Goal: Communication & Community: Answer question/provide support

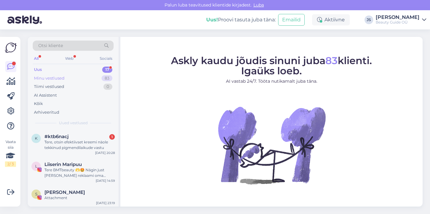
click at [60, 78] on div "Minu vestlused" at bounding box center [49, 78] width 31 height 6
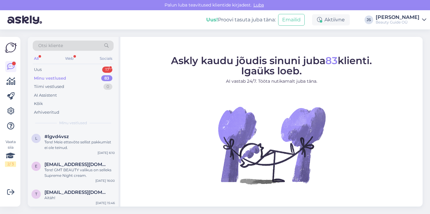
click at [48, 77] on div "Minu vestlused" at bounding box center [50, 78] width 32 height 6
click at [13, 66] on icon at bounding box center [10, 66] width 7 height 7
click at [37, 70] on div "Uus" at bounding box center [38, 69] width 8 height 6
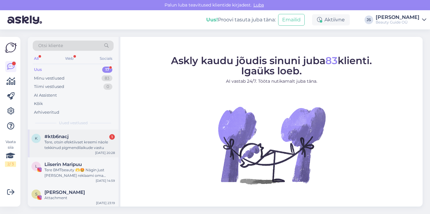
click at [78, 144] on div "Tere, otsin efektiivset kreemi näole tekkinud pigmendilaikude vastu" at bounding box center [79, 144] width 70 height 11
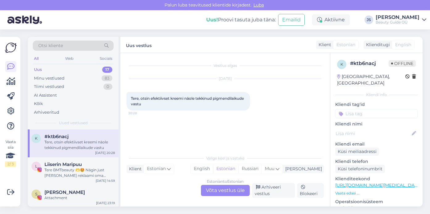
click at [219, 191] on div "Estonian to Estonian Võta vestlus üle" at bounding box center [225, 189] width 49 height 11
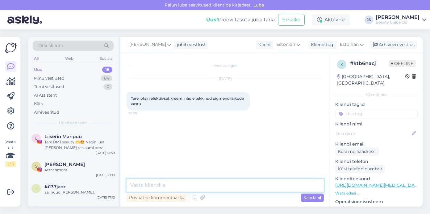
click at [144, 184] on textarea at bounding box center [225, 184] width 197 height 13
paste textarea "GMT BEAUTY ei paku otseselt pigmendilaike ravivaid tooteid"
click at [143, 184] on textarea "Tere! GMT BEAUTY ei paku otseselt pigmendilaike ravivaid tooteid" at bounding box center [225, 184] width 197 height 13
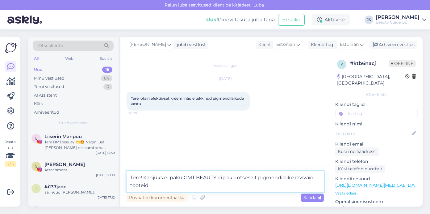
click at [236, 177] on textarea "Tere! Kahjuks ei paku GMT BEAUTY ei paku otseselt pigmendilaike ravivaid tooteid" at bounding box center [225, 181] width 197 height 20
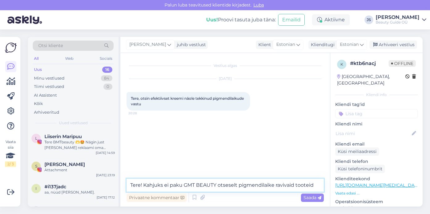
click at [276, 184] on textarea "Tere! Kahjuks ei paku GMT BEAUTY otseselt pigmendilaike ravivaid tooteid" at bounding box center [225, 184] width 197 height 13
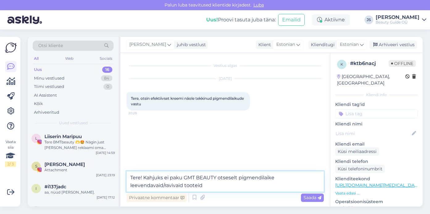
click at [203, 185] on textarea "Tere! Kahjuks ei paku GMT BEAUTY otseselt pigmendilaike leevendavaid/ravivaid t…" at bounding box center [225, 181] width 197 height 20
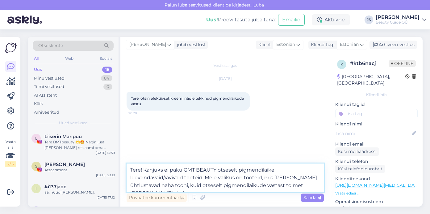
click at [190, 185] on textarea "Tere! Kahjuks ei paku GMT BEAUTY otseselt pigmendilaike leevendavaid/ravivaid t…" at bounding box center [225, 177] width 197 height 28
click at [302, 185] on textarea "Tere! Kahjuks ei paku GMT BEAUTY otseselt pigmendilaike leevendavaid/ravivaid t…" at bounding box center [225, 177] width 197 height 28
drag, startPoint x: 298, startPoint y: 185, endPoint x: 145, endPoint y: 169, distance: 153.2
click at [145, 168] on textarea "Tere! Kahjuks ei paku GMT BEAUTY otseselt pigmendilaike leevendavaid/ravivaid t…" at bounding box center [225, 177] width 197 height 28
paste textarea "Noorendav kreem-mask (Youthifying Cream Mask)"
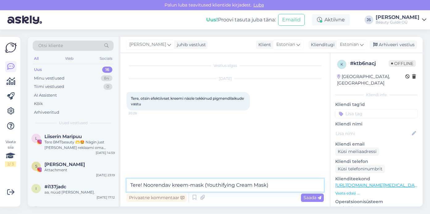
click at [143, 185] on textarea "Tere! Noorendav kreem-mask (Youthifying Cream Mask)" at bounding box center [225, 184] width 197 height 13
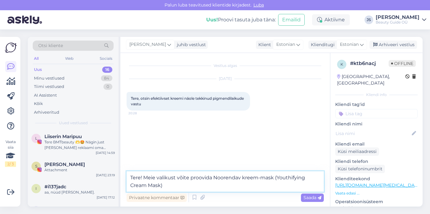
click at [163, 184] on textarea "Tere! Meie valikust võite proovida Noorendav kreem-mask (Youthifying Cream Mask)" at bounding box center [225, 181] width 197 height 20
type textarea "Tere! Meie valikust võite proovida Noorendav kreem-mask (Youthifying Cream Mask…"
click at [308, 197] on span "Saada" at bounding box center [313, 197] width 18 height 6
